Goal: Task Accomplishment & Management: Manage account settings

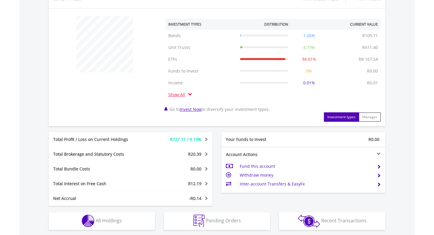
scroll to position [311, 0]
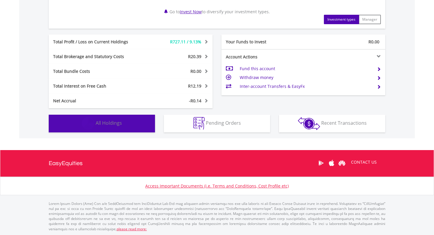
click at [125, 127] on button "Holdings All Holdings" at bounding box center [102, 124] width 106 height 18
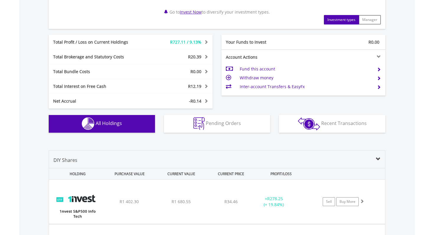
scroll to position [310, 0]
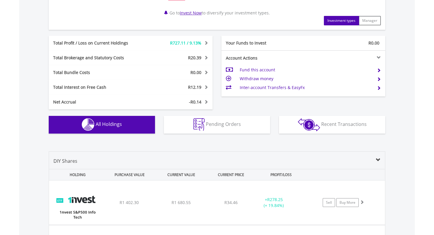
click at [291, 88] on td "Inter-account Transfers & EasyFx" at bounding box center [306, 87] width 132 height 9
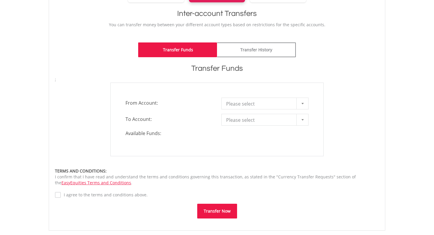
scroll to position [123, 0]
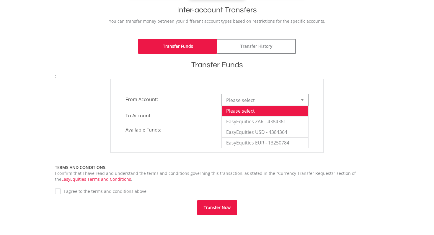
click at [306, 101] on div at bounding box center [302, 99] width 12 height 11
click at [297, 121] on li "EasyEquities ZAR - 4384361" at bounding box center [265, 121] width 86 height 11
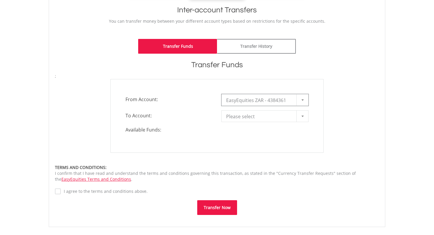
click at [303, 113] on div at bounding box center [302, 116] width 12 height 11
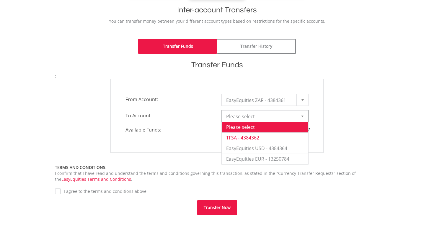
click at [281, 137] on li "TFSA - 4384362" at bounding box center [265, 137] width 86 height 11
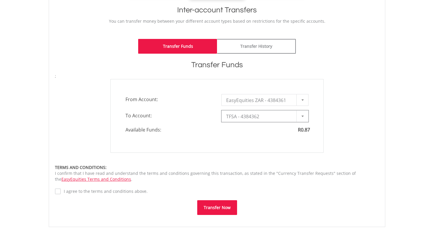
type input "*"
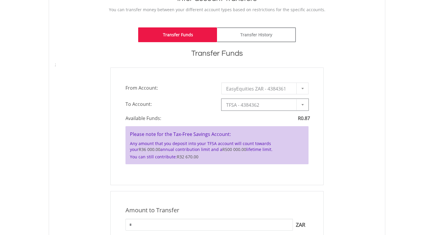
scroll to position [0, 0]
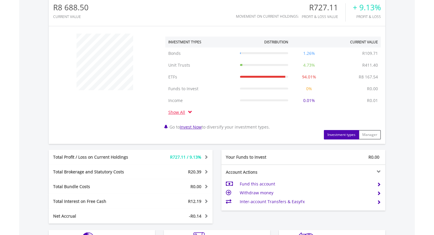
scroll to position [311, 0]
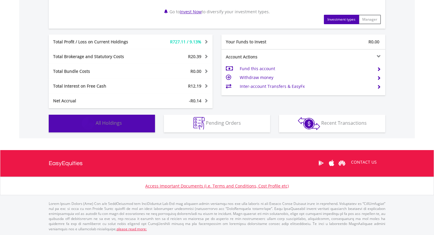
click at [118, 122] on span "All Holdings" at bounding box center [109, 123] width 26 height 6
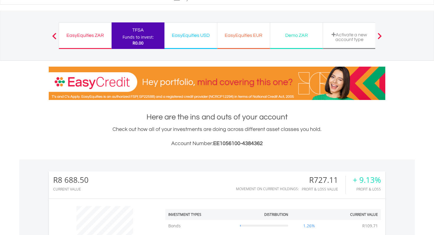
scroll to position [0, 0]
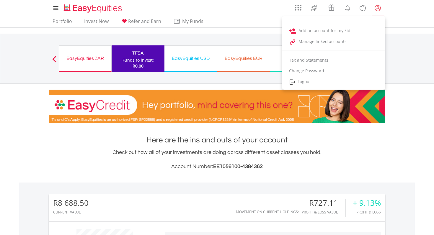
click at [374, 10] on lord-icon "My Profile" at bounding box center [377, 7] width 7 height 7
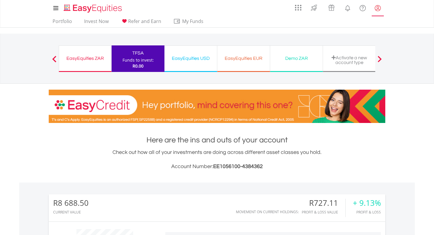
click at [377, 9] on lord-icon "My Profile" at bounding box center [377, 7] width 7 height 7
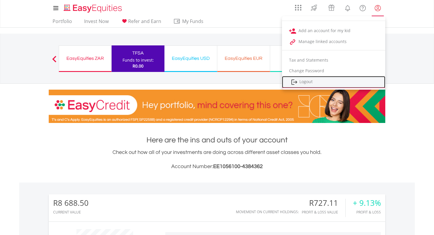
click at [329, 78] on link "Logout" at bounding box center [333, 82] width 103 height 12
